Goal: Find specific page/section: Find specific page/section

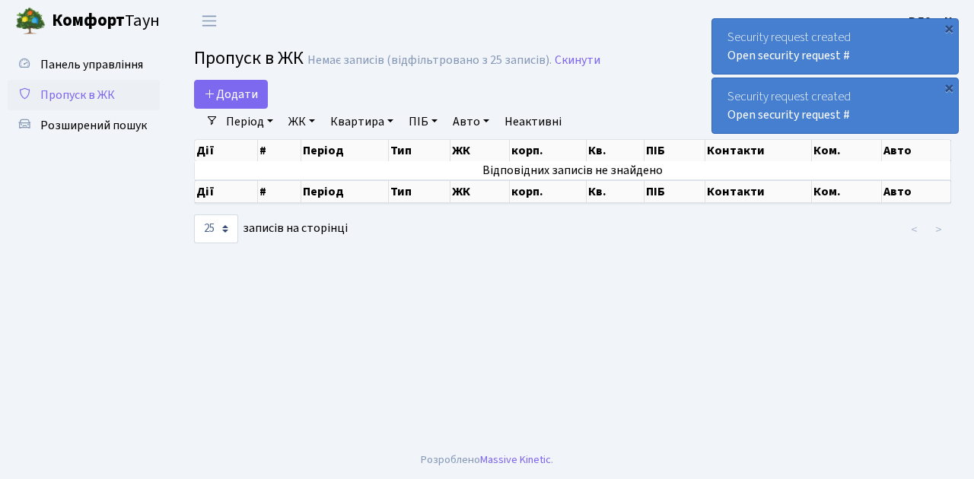
select select "25"
click at [89, 92] on span "Пропуск в ЖК" at bounding box center [77, 95] width 75 height 17
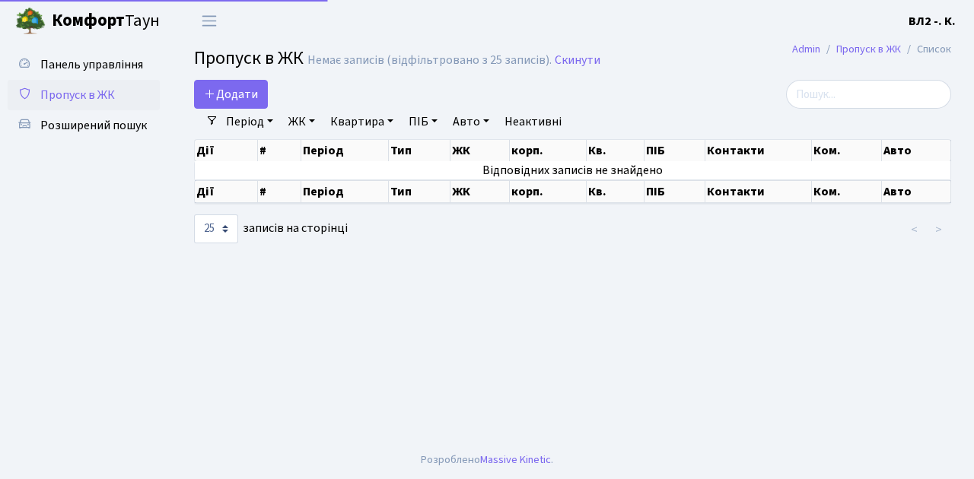
select select "25"
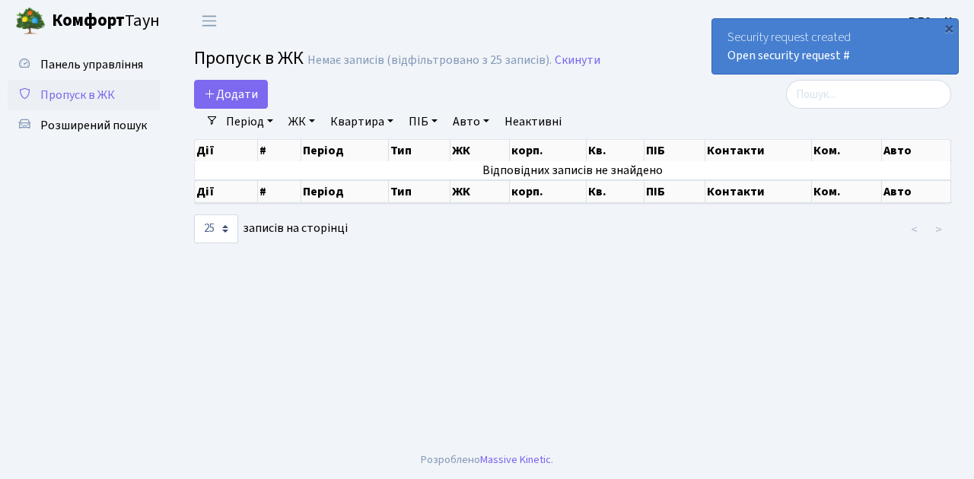
click at [85, 102] on span "Пропуск в ЖК" at bounding box center [77, 95] width 75 height 17
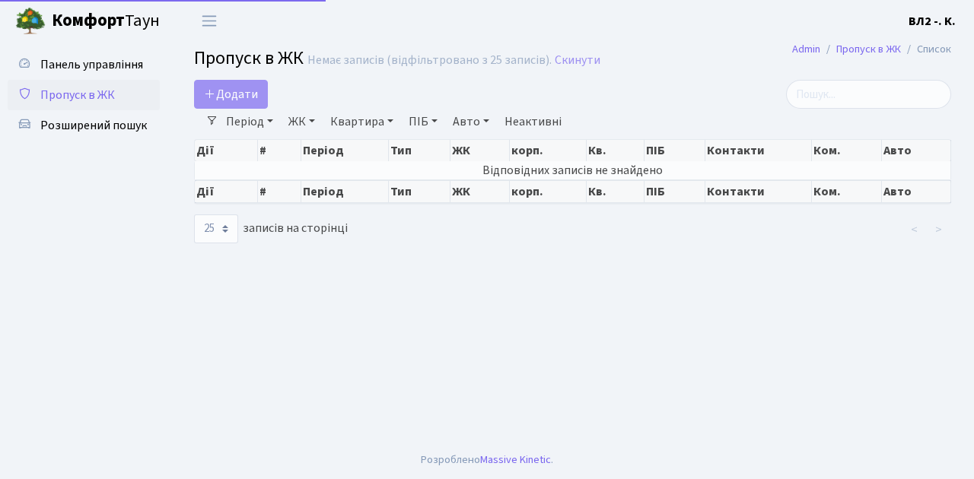
select select "25"
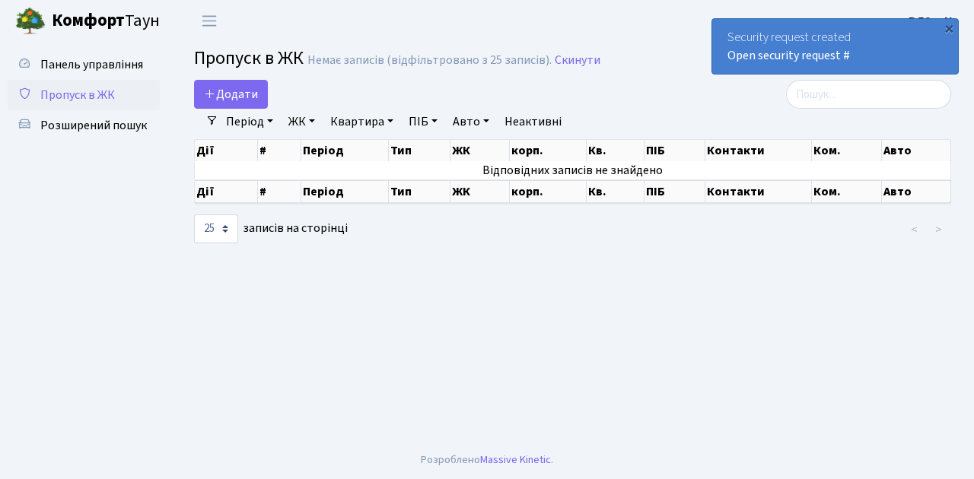
click at [87, 97] on span "Пропуск в ЖК" at bounding box center [77, 95] width 75 height 17
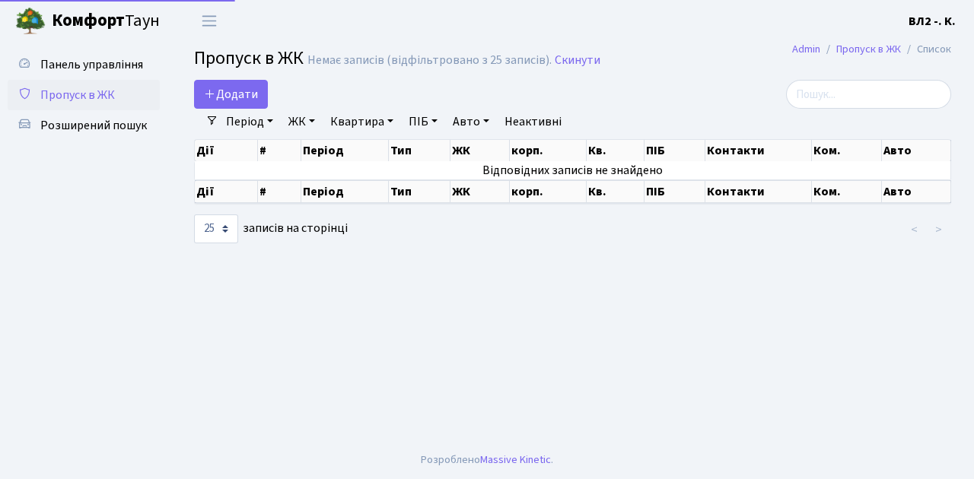
select select "25"
